Goal: Task Accomplishment & Management: Use online tool/utility

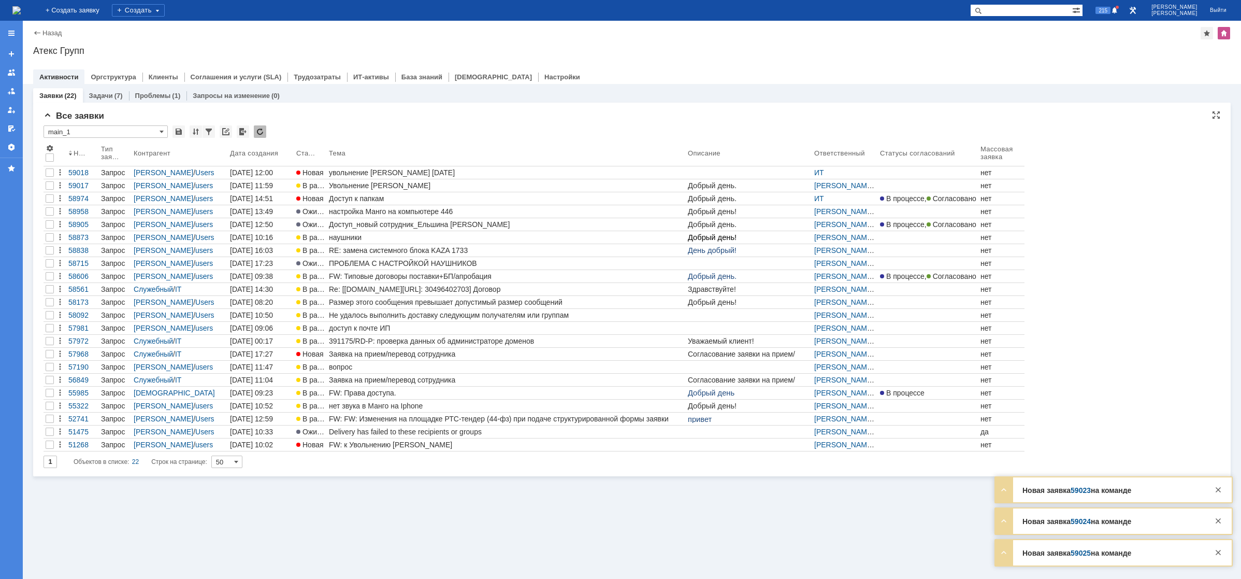
click at [1054, 205] on div "Номер Тип заявки Контрагент Дата создания Статус Тема Описание Ответственный Ст…" at bounding box center [632, 296] width 1177 height 309
click at [1084, 488] on link "59023" at bounding box center [1081, 490] width 20 height 8
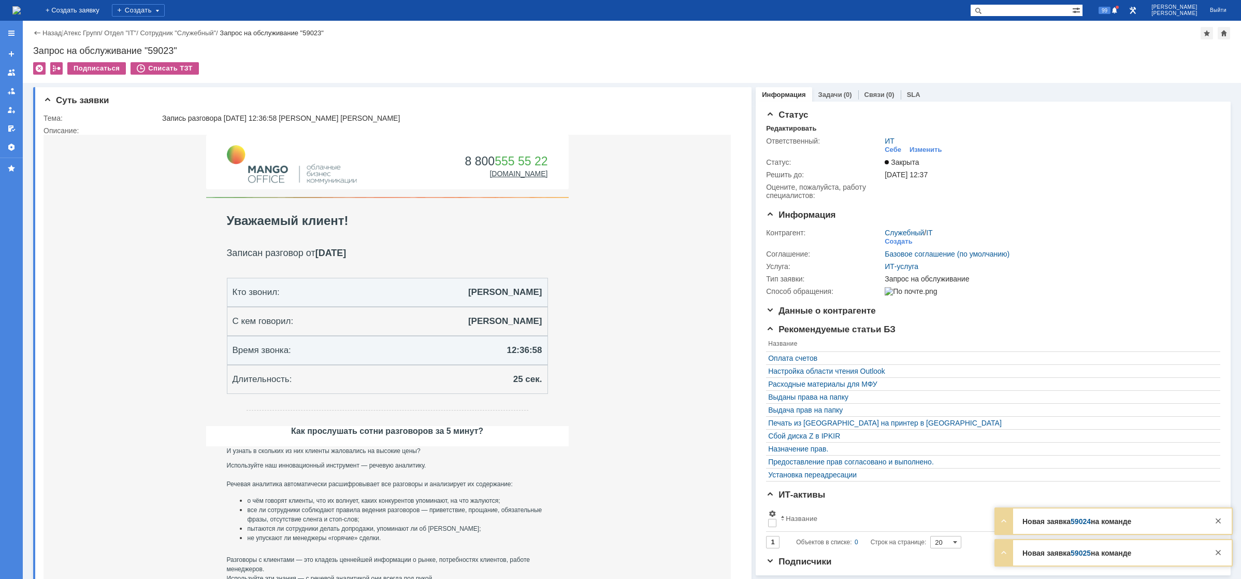
click at [21, 10] on img at bounding box center [16, 10] width 8 height 8
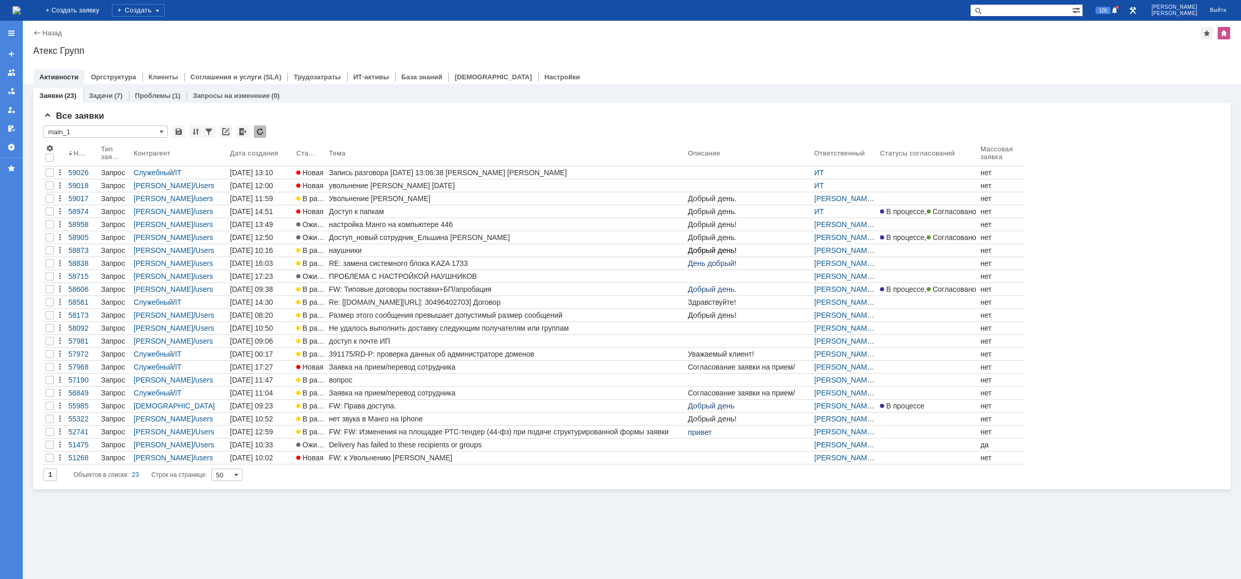
click at [698, 495] on div "Заявки (23) Задачи (7) Проблемы (1) Запросы на изменение (0) Все заявки * main_…" at bounding box center [632, 331] width 1219 height 495
click at [537, 92] on div "Заявки (23) Задачи (7) Проблемы (1) Запросы на изменение (0)" at bounding box center [632, 95] width 1198 height 15
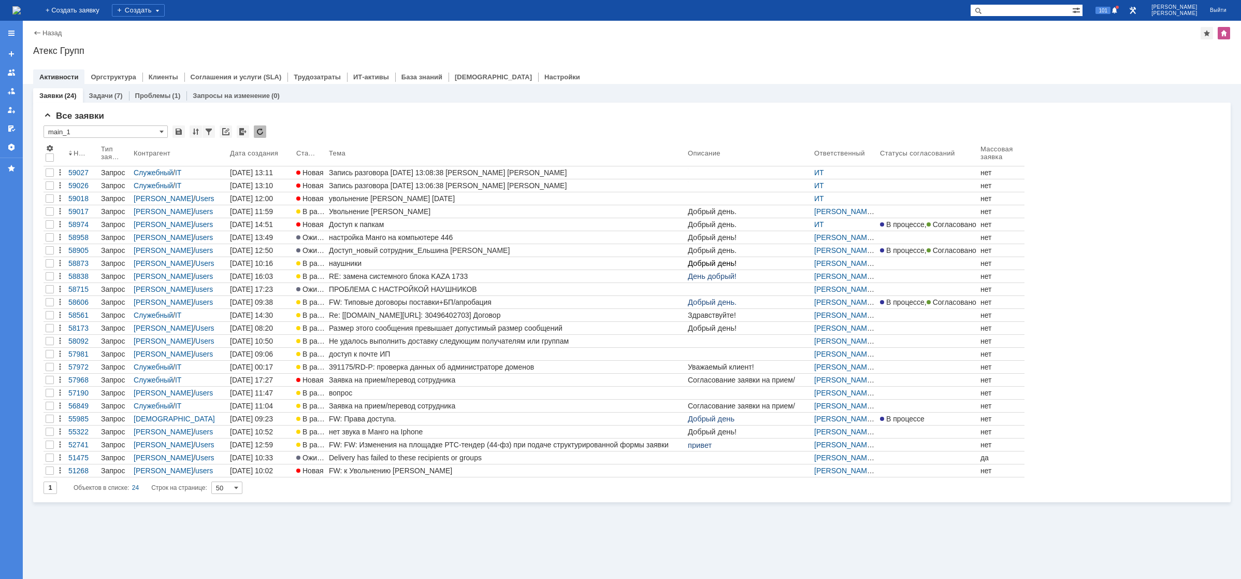
click at [391, 210] on div "Увольнение [PERSON_NAME]" at bounding box center [506, 211] width 355 height 8
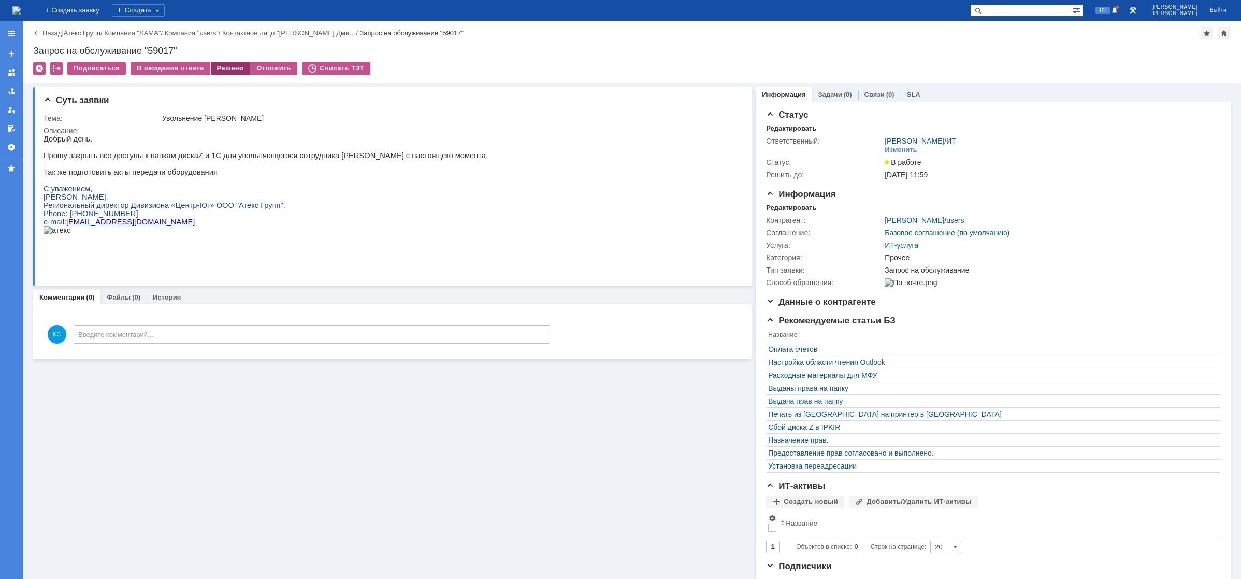
click at [220, 68] on div "Решено" at bounding box center [230, 68] width 39 height 12
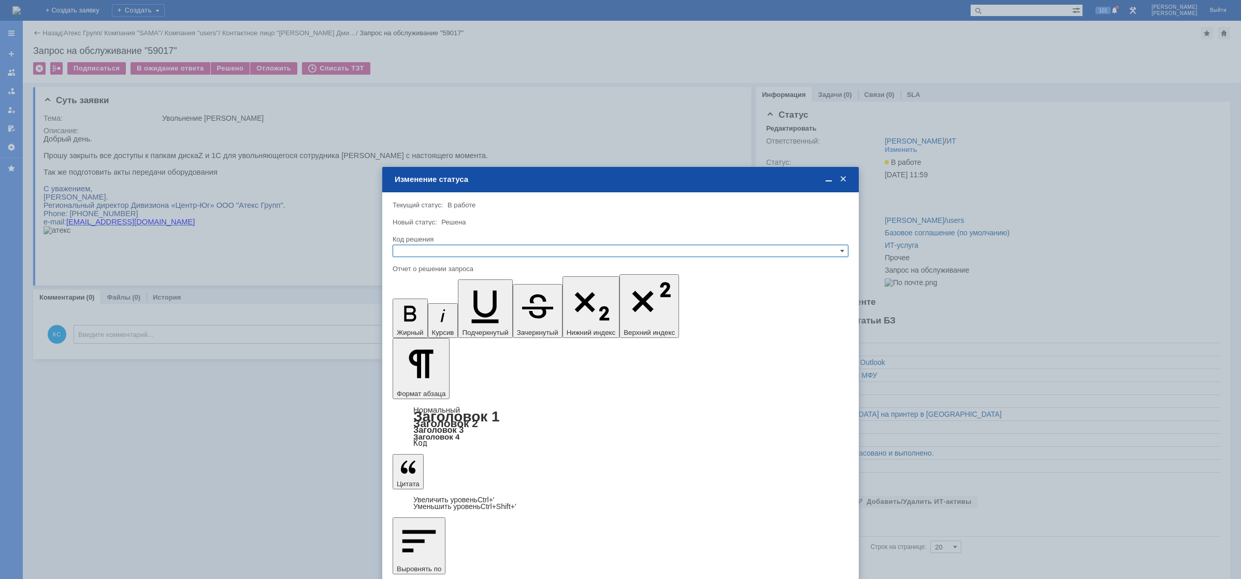
click at [458, 256] on input "text" at bounding box center [621, 251] width 456 height 12
click at [442, 302] on span "Решено" at bounding box center [620, 301] width 447 height 8
type input "Решено"
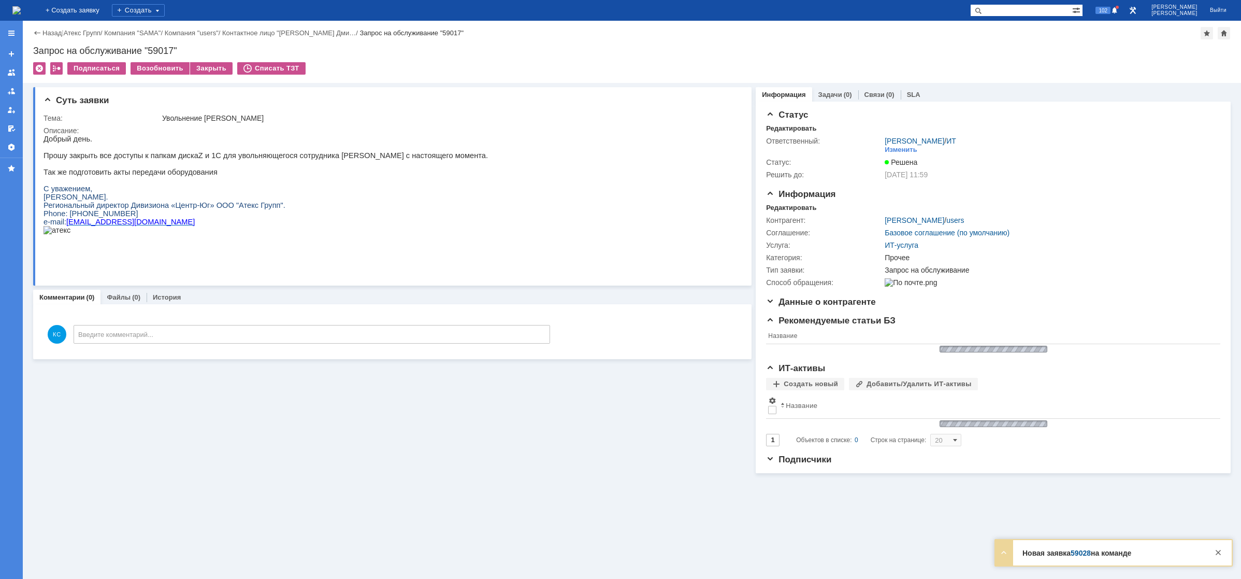
click at [21, 15] on img at bounding box center [16, 10] width 8 height 8
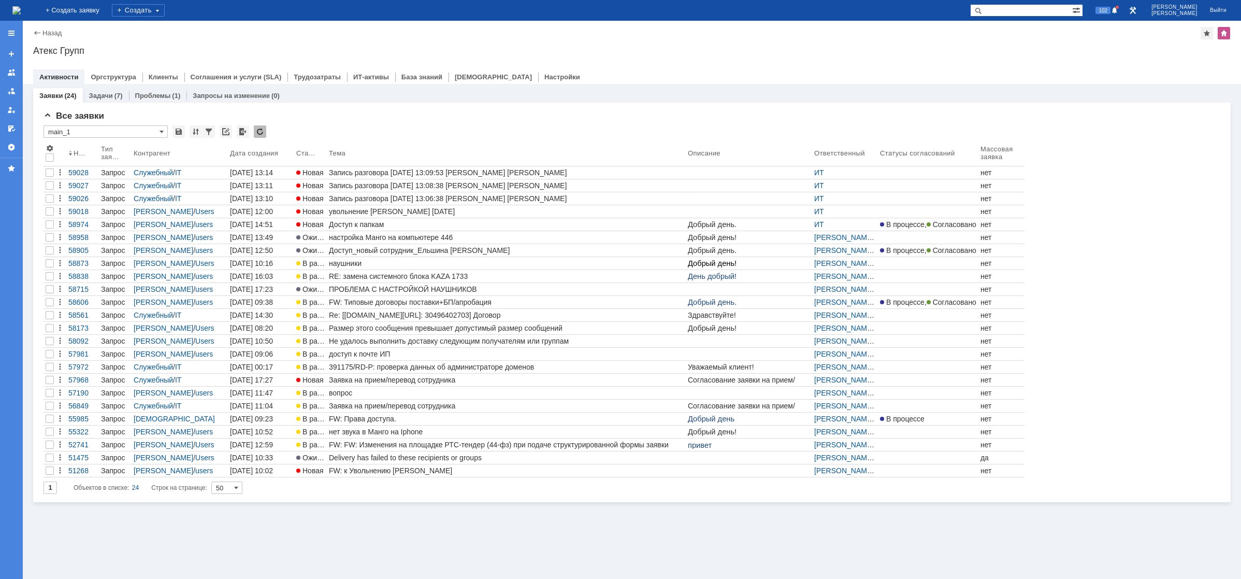
click at [398, 529] on div "Заявки (24) Задачи (7) Проблемы (1) Запросы на изменение (0) Все заявки * main_…" at bounding box center [632, 331] width 1219 height 495
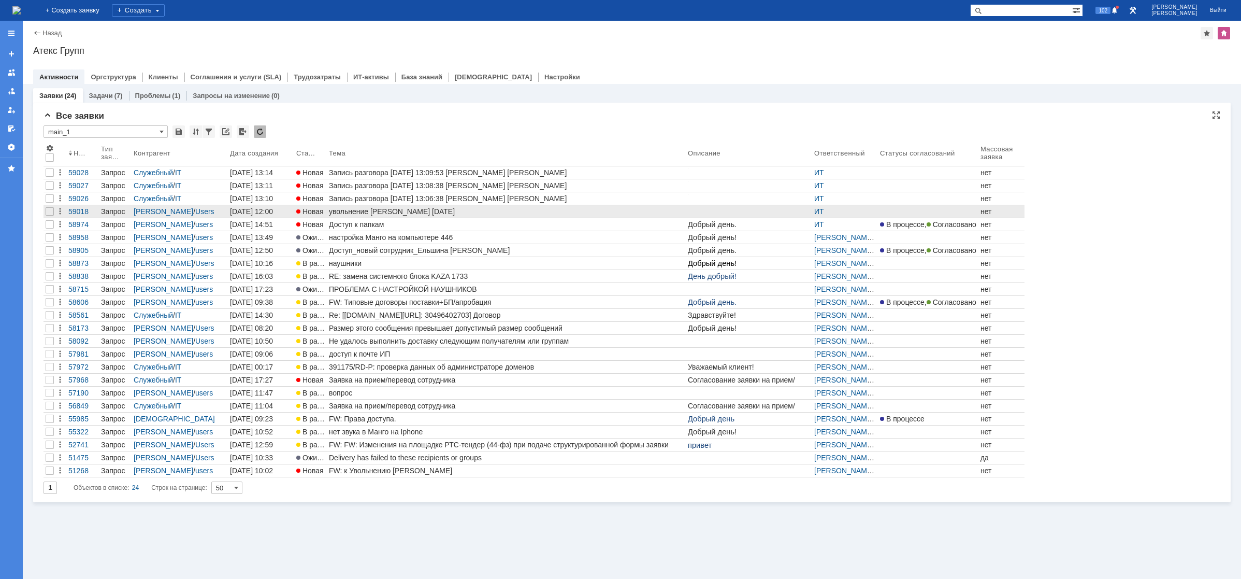
click at [449, 212] on div "увольнение [PERSON_NAME] [DATE]" at bounding box center [506, 211] width 355 height 8
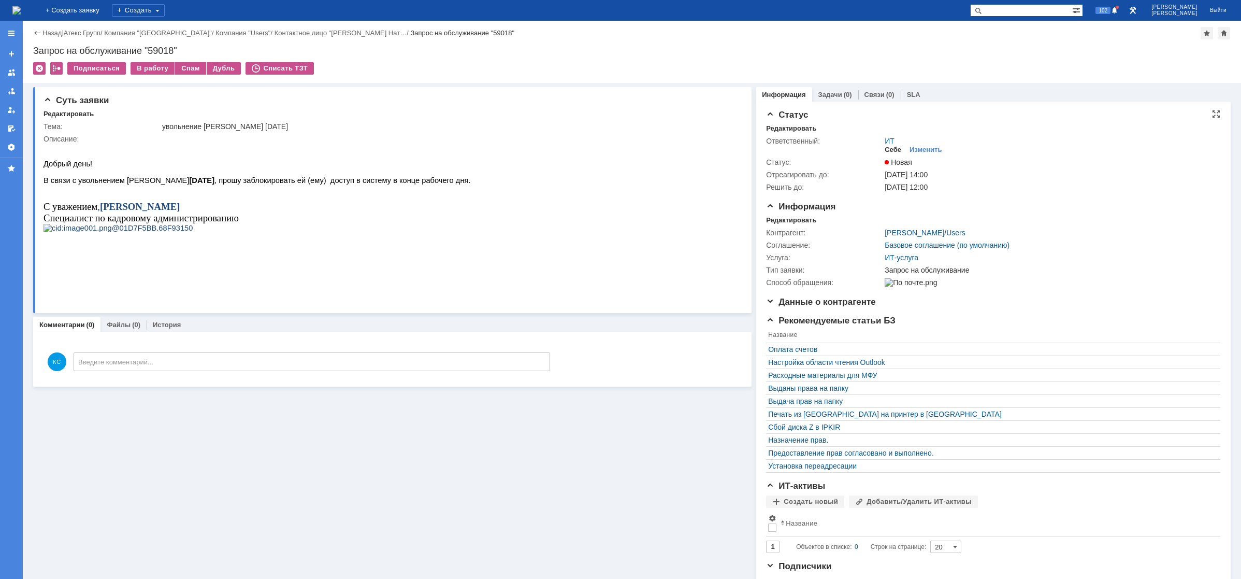
click at [891, 151] on div "Себе" at bounding box center [893, 150] width 17 height 8
drag, startPoint x: 276, startPoint y: 185, endPoint x: 317, endPoint y: 185, distance: 40.9
click at [313, 184] on span "В связи с увольнением [PERSON_NAME] [DATE] , прошу заблокировать ей (ему) досту…" at bounding box center [257, 180] width 427 height 8
drag, startPoint x: 330, startPoint y: 185, endPoint x: 389, endPoint y: 185, distance: 59.1
click at [367, 184] on span "В связи с увольнением [PERSON_NAME] [DATE] , прошу заблокировать ей (ему) досту…" at bounding box center [257, 180] width 427 height 8
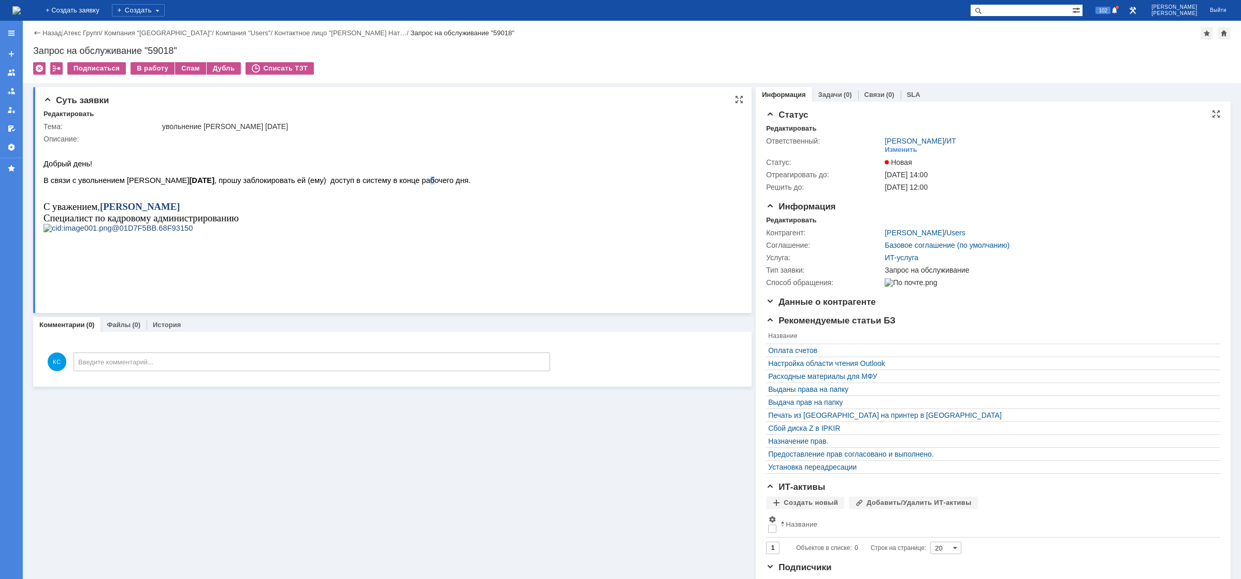
drag, startPoint x: 397, startPoint y: 185, endPoint x: 419, endPoint y: 187, distance: 21.8
click at [414, 184] on span "В связи с увольнением [PERSON_NAME] [DATE] , прошу заблокировать ей (ему) досту…" at bounding box center [257, 180] width 427 height 8
click at [302, 184] on span "В связи с увольнением [PERSON_NAME] [DATE] , прошу заблокировать ей (ему) досту…" at bounding box center [257, 180] width 427 height 8
click at [21, 15] on img at bounding box center [16, 10] width 8 height 8
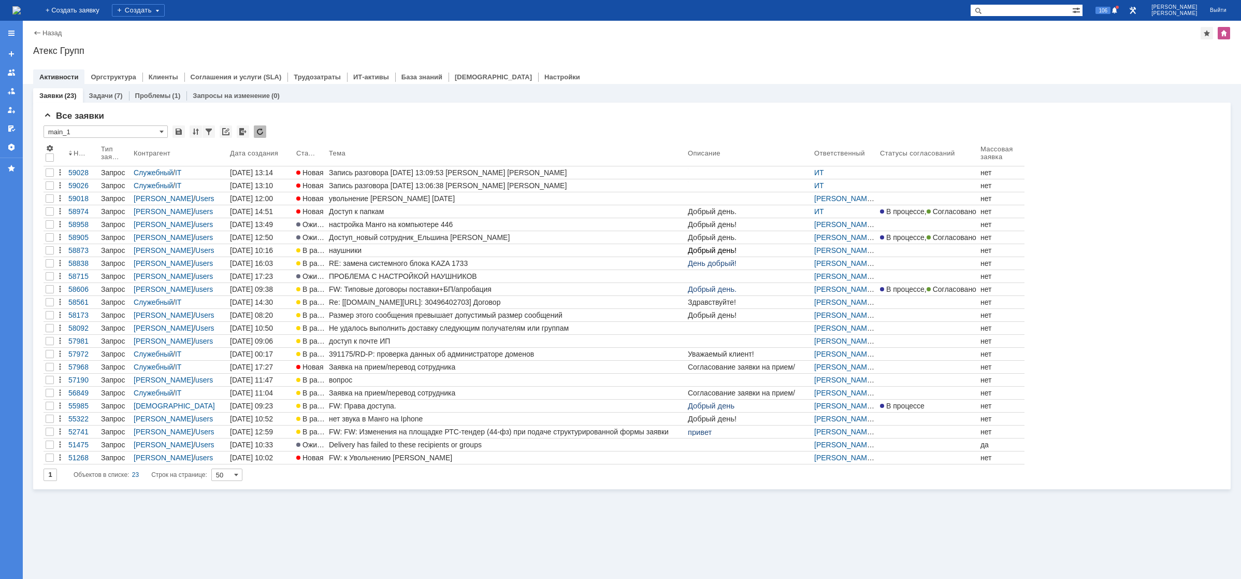
click at [334, 106] on div "Все заявки * main_1 Результаты поиска: 1 Объектов в списке: 23 Строк на страниц…" at bounding box center [632, 296] width 1198 height 387
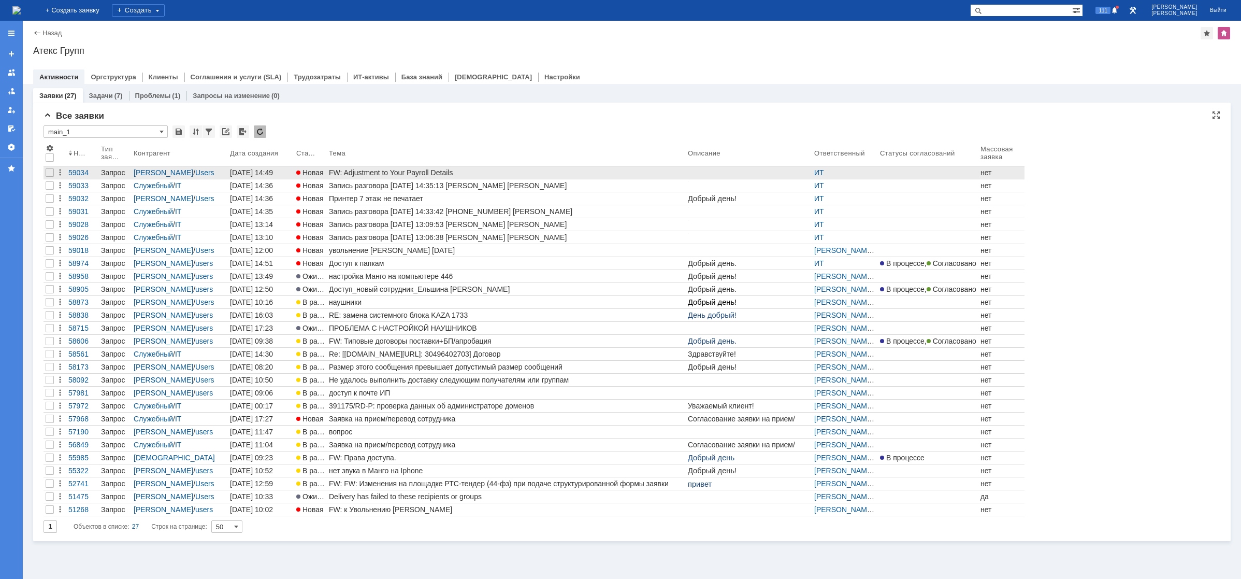
click at [425, 175] on div "FW: Adjustment to Your Payroll Details" at bounding box center [506, 172] width 355 height 8
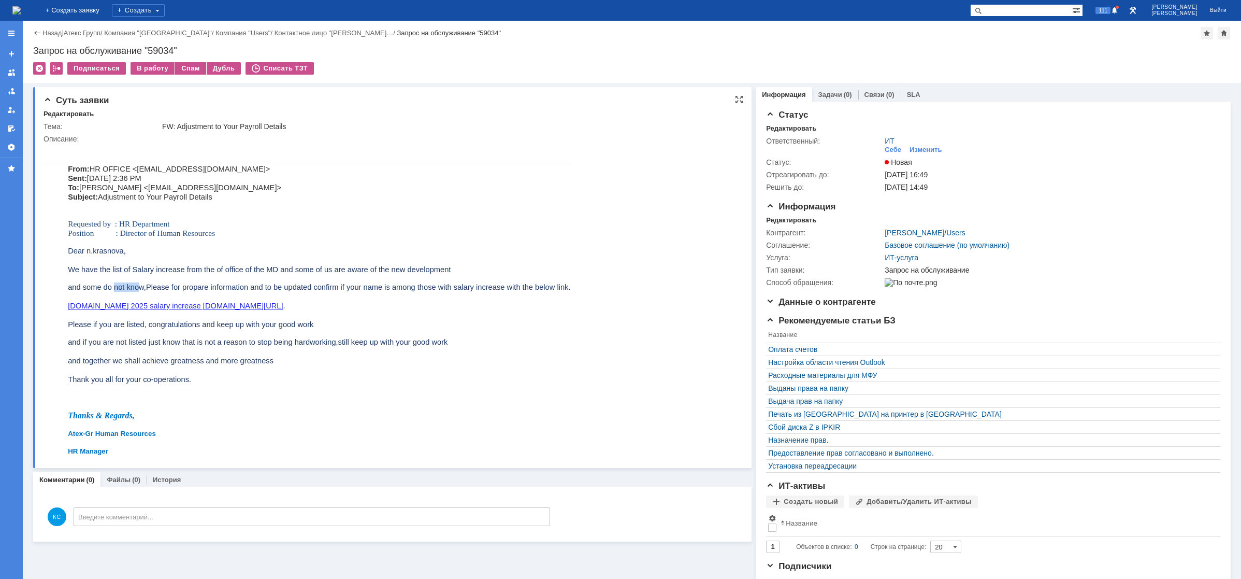
drag, startPoint x: 114, startPoint y: 283, endPoint x: 140, endPoint y: 287, distance: 26.7
click at [140, 287] on span "and some do not know,Please for propare information and to be updated confirm i…" at bounding box center [319, 296] width 503 height 27
drag, startPoint x: 124, startPoint y: 322, endPoint x: 148, endPoint y: 324, distance: 24.0
click at [146, 324] on span "Please if you are listed, congratulations and keep up with your good work" at bounding box center [191, 324] width 246 height 8
drag, startPoint x: 165, startPoint y: 324, endPoint x: 204, endPoint y: 328, distance: 39.6
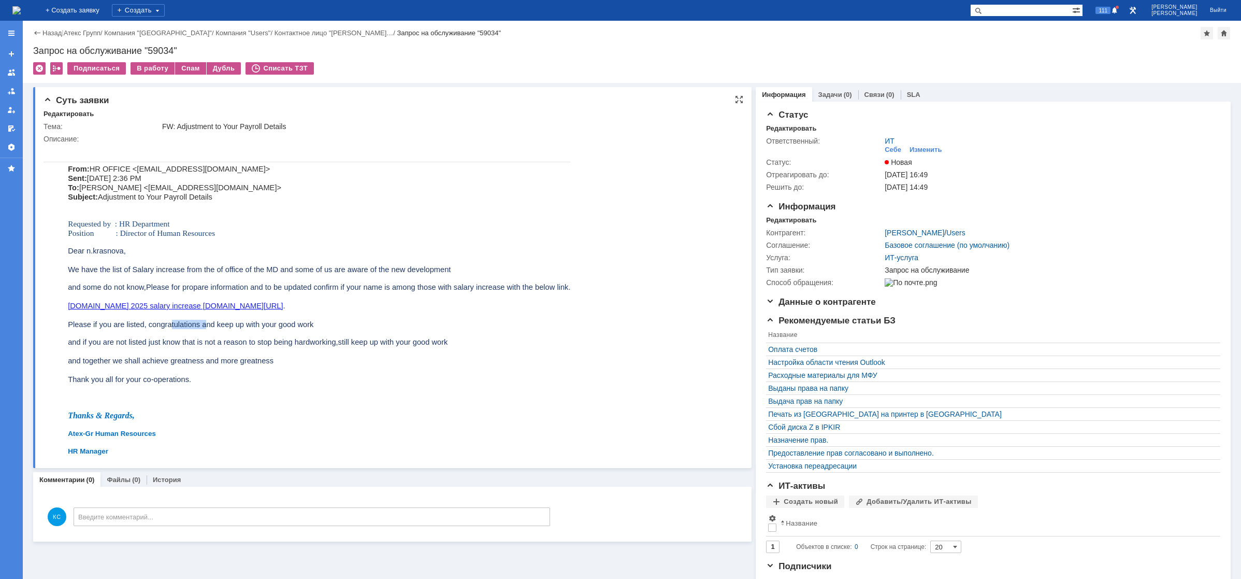
click at [198, 327] on span "Please if you are listed, congratulations and keep up with your good work" at bounding box center [191, 324] width 246 height 8
drag, startPoint x: 245, startPoint y: 328, endPoint x: 253, endPoint y: 329, distance: 8.3
click at [256, 328] on span "Please if you are listed, congratulations and keep up with your good work" at bounding box center [191, 324] width 246 height 8
drag, startPoint x: 192, startPoint y: 341, endPoint x: 235, endPoint y: 342, distance: 43.0
click at [218, 342] on span "and if you are not listed just know that is not a reason to stop being hardwork…" at bounding box center [258, 361] width 380 height 46
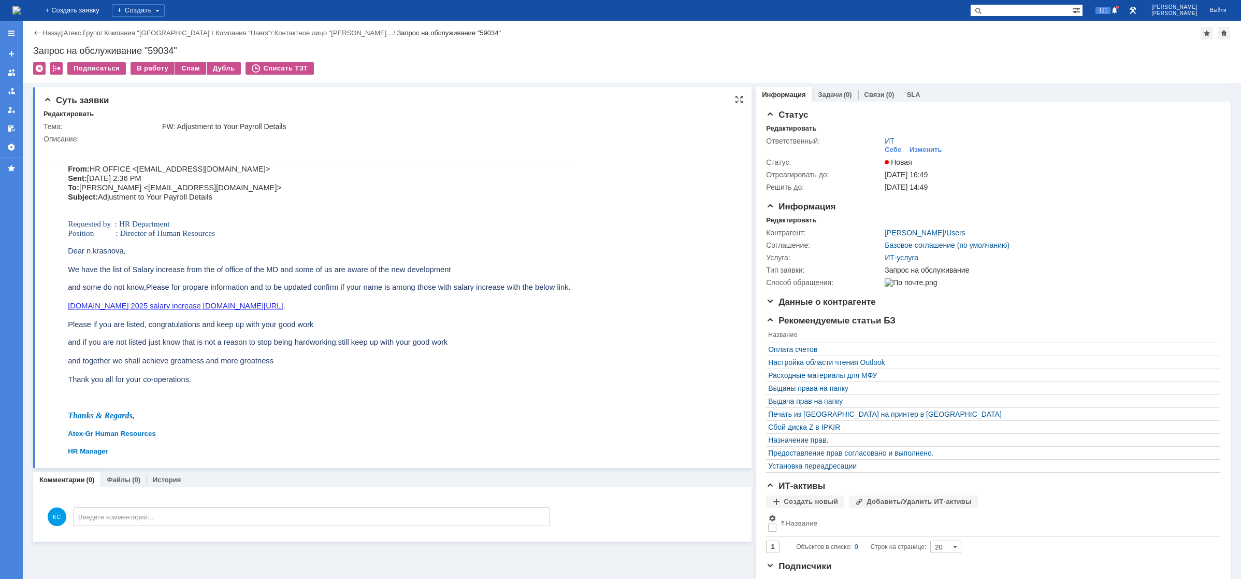
click at [164, 323] on span "Please if you are listed, congratulations and keep up with your good work" at bounding box center [191, 324] width 246 height 8
click at [159, 352] on p "and if you are not listed just know that is not a reason to stop being hardwork…" at bounding box center [319, 360] width 503 height 47
drag, startPoint x: 167, startPoint y: 363, endPoint x: 183, endPoint y: 363, distance: 16.6
click at [171, 363] on span "and if you are not listed just know that is not a reason to stop being hardwork…" at bounding box center [258, 361] width 380 height 46
drag, startPoint x: 192, startPoint y: 363, endPoint x: 222, endPoint y: 359, distance: 30.3
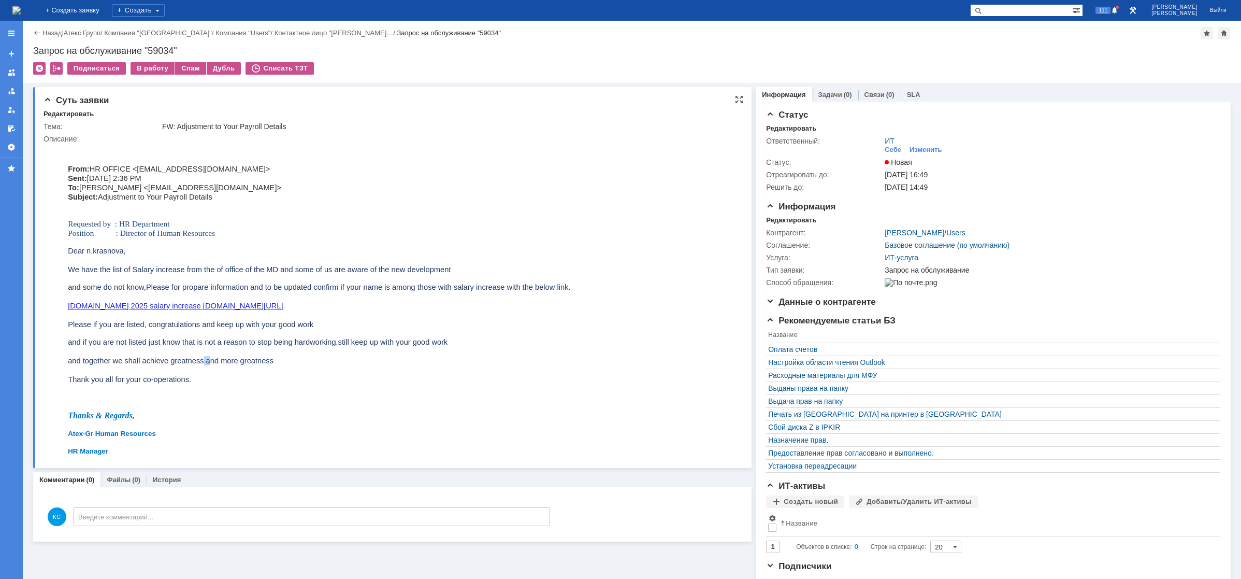
click at [217, 360] on span "and if you are not listed just know that is not a reason to stop being hardwork…" at bounding box center [258, 361] width 380 height 46
drag, startPoint x: 230, startPoint y: 362, endPoint x: 242, endPoint y: 365, distance: 12.7
click at [240, 365] on span "and if you are not listed just know that is not a reason to stop being hardwork…" at bounding box center [258, 361] width 380 height 46
click at [158, 69] on div "В работу" at bounding box center [153, 68] width 44 height 12
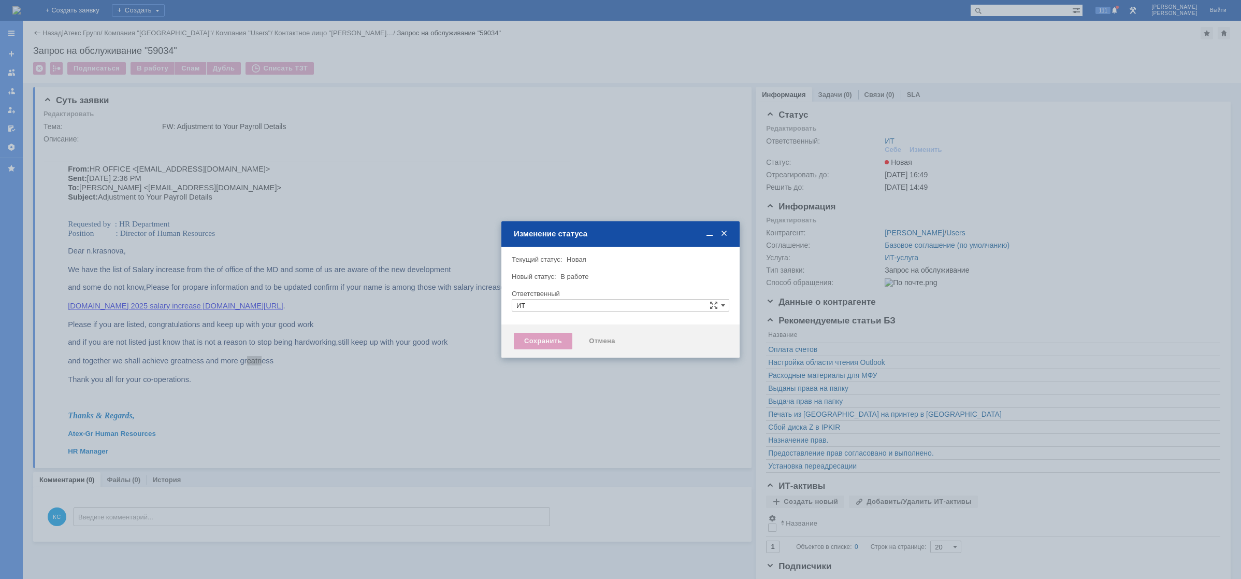
type input "[PERSON_NAME]"
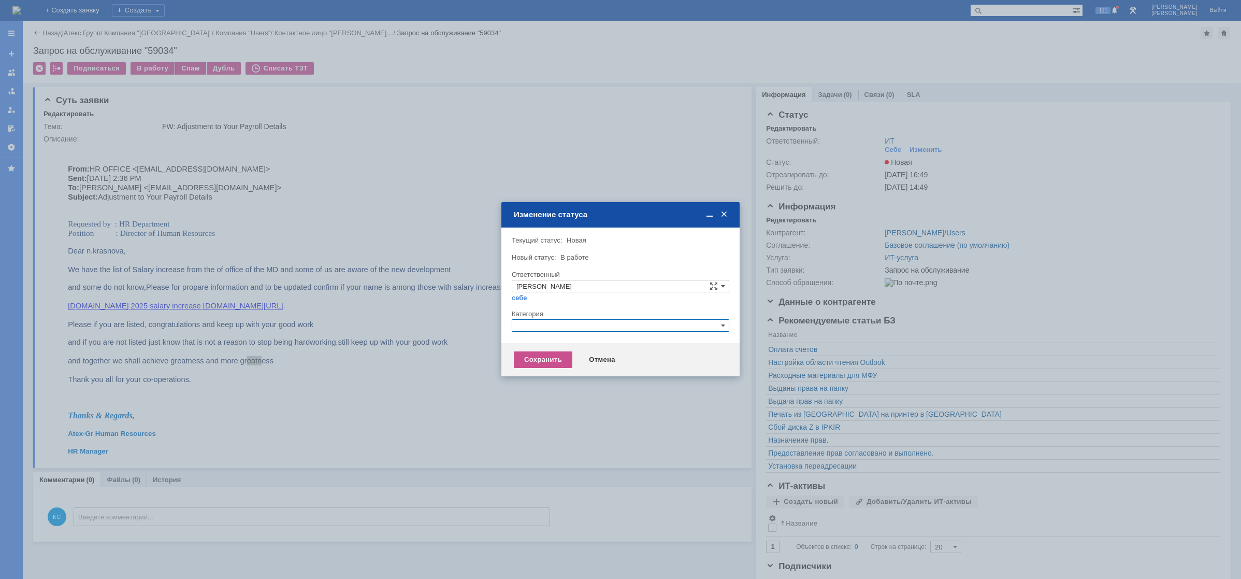
click at [533, 328] on input "text" at bounding box center [621, 325] width 218 height 12
type input "про"
click at [388, 271] on div at bounding box center [620, 289] width 1241 height 579
click at [395, 283] on div at bounding box center [620, 289] width 1241 height 579
click at [609, 363] on div "Отмена" at bounding box center [602, 359] width 47 height 17
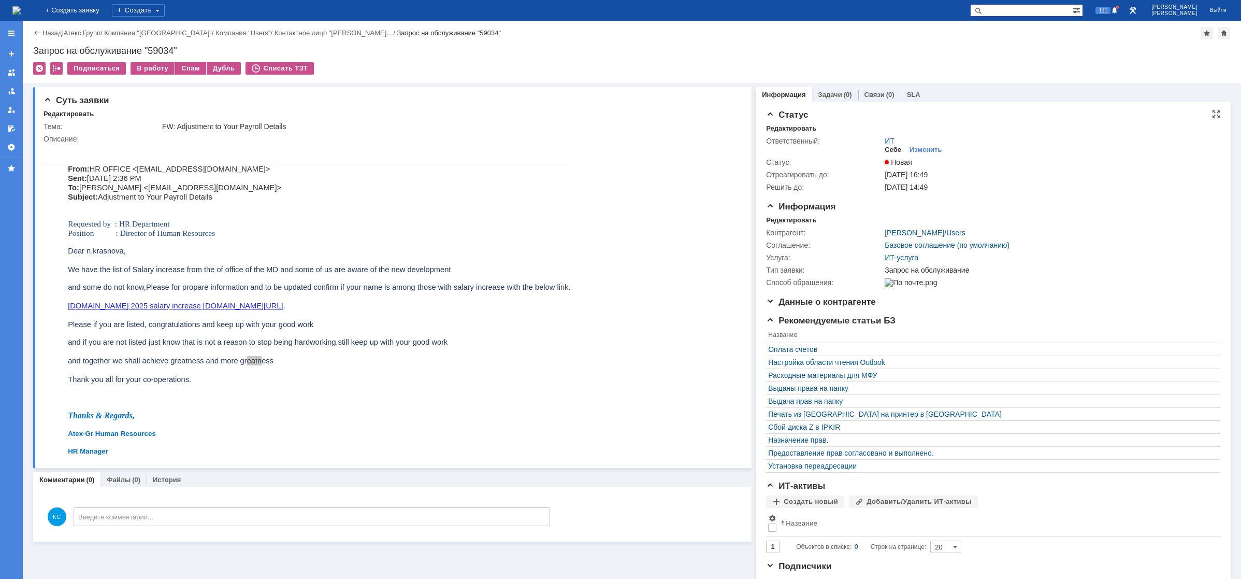
click at [893, 149] on div "Себе" at bounding box center [893, 150] width 17 height 8
click at [140, 69] on div "В работу" at bounding box center [153, 68] width 44 height 12
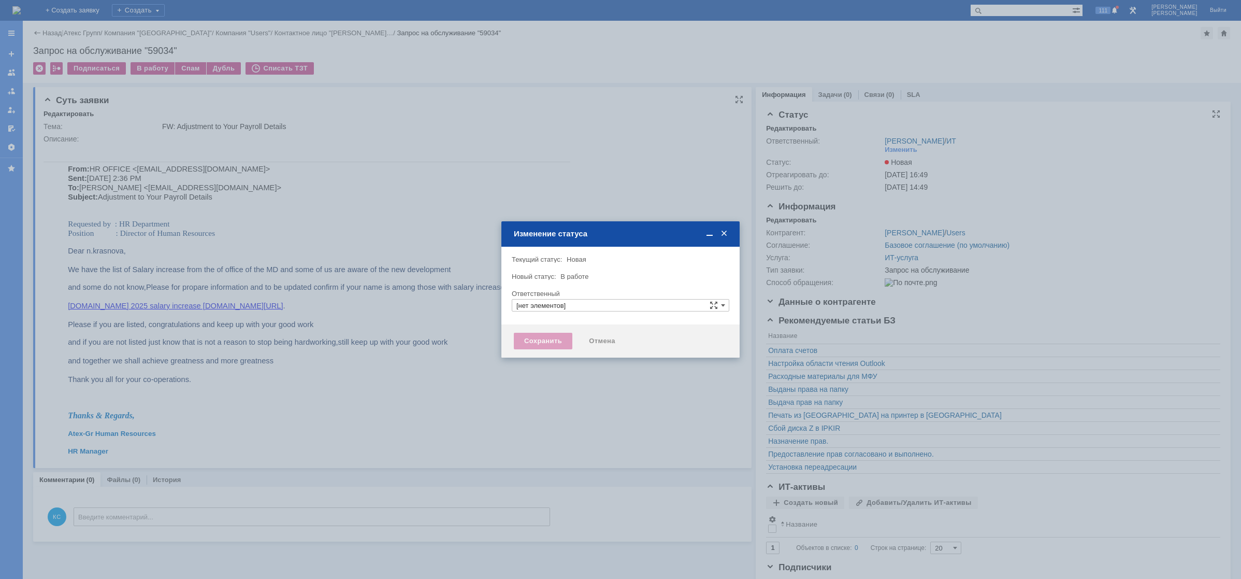
type input "[PERSON_NAME]"
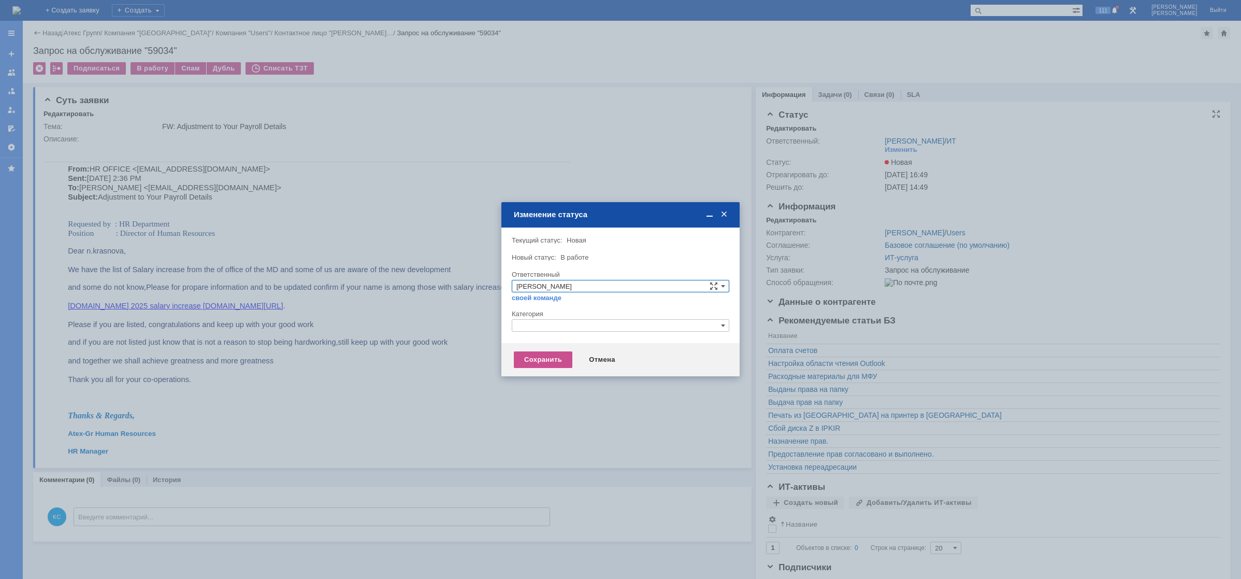
click at [564, 323] on input "text" at bounding box center [621, 325] width 218 height 12
click at [549, 369] on div "Прочее" at bounding box center [620, 373] width 217 height 11
type input "Прочее"
click at [547, 363] on div "Сохранить" at bounding box center [543, 359] width 59 height 17
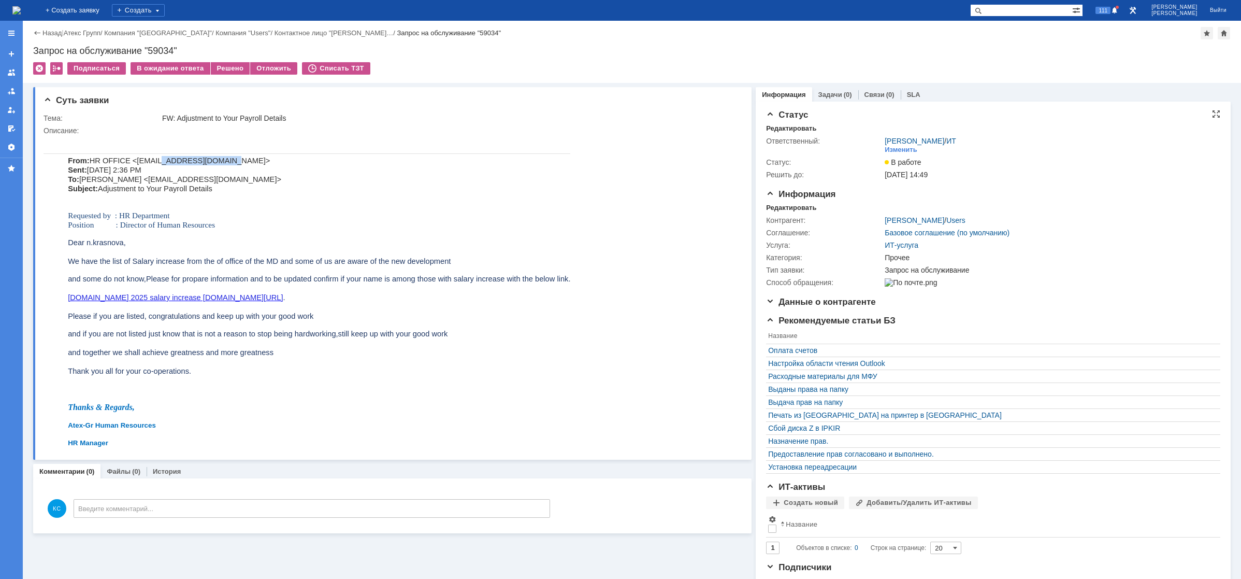
drag, startPoint x: 199, startPoint y: 160, endPoint x: 143, endPoint y: 160, distance: 56.5
click at [143, 160] on span "HR OFFICE <[EMAIL_ADDRESS][DOMAIN_NAME]> Sent: [DATE] 2:36 PM To: [PERSON_NAME]…" at bounding box center [174, 174] width 213 height 36
copy span "[DOMAIN_NAME]"
click at [232, 69] on div "Решено" at bounding box center [230, 68] width 39 height 12
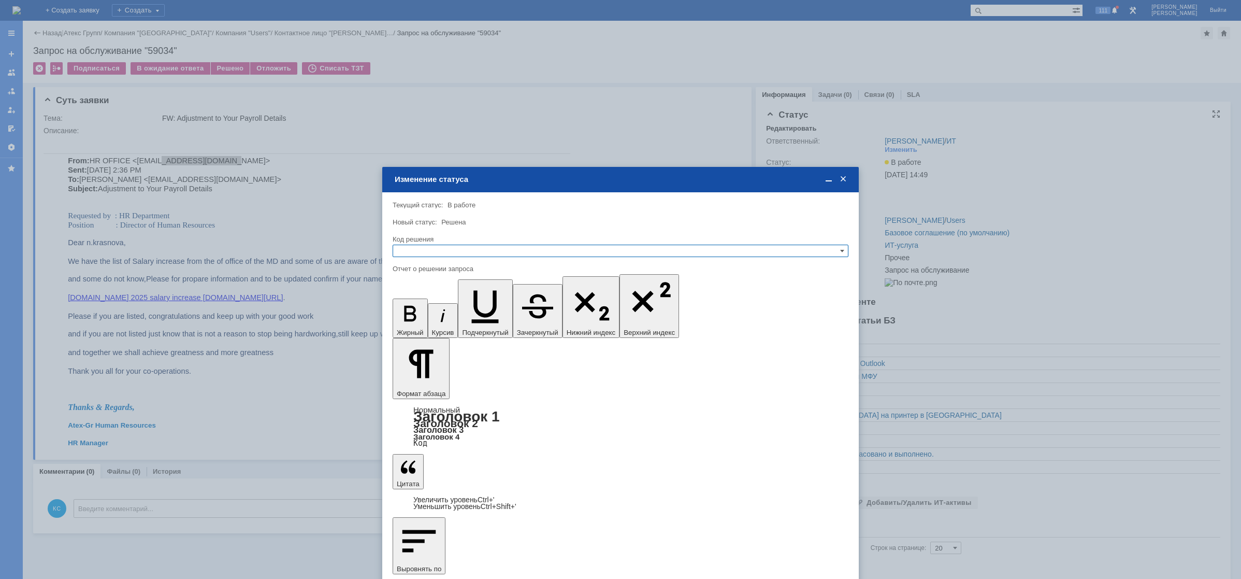
click at [423, 249] on input "text" at bounding box center [621, 251] width 456 height 12
click at [422, 299] on span "Решено" at bounding box center [620, 301] width 447 height 8
type input "Решено"
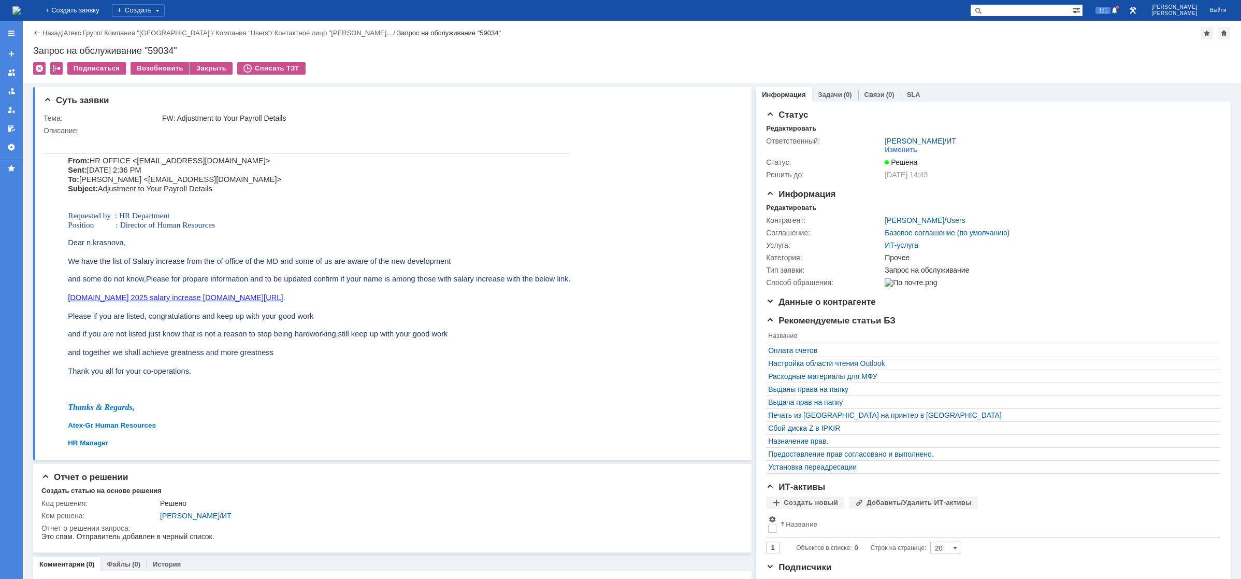
click at [21, 6] on img at bounding box center [16, 10] width 8 height 8
